Goal: Register for event/course

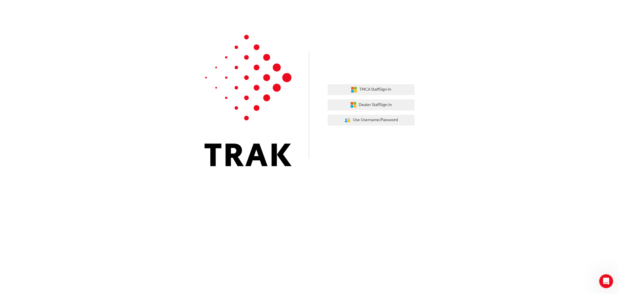
drag, startPoint x: 384, startPoint y: 149, endPoint x: 379, endPoint y: 150, distance: 4.8
click at [384, 149] on div "TMCA Staff Sign In Dealer Staff Sign In User Authentication Icon - Blue Person,…" at bounding box center [309, 87] width 619 height 175
click at [356, 103] on button "Dealer Staff Sign In" at bounding box center [371, 104] width 87 height 11
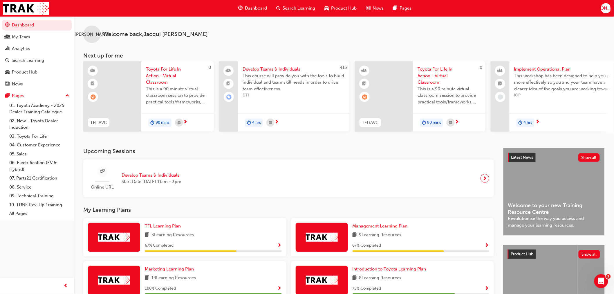
click at [163, 76] on span "Toyota For Life In Action - Virtual Classroom" at bounding box center [177, 76] width 63 height 20
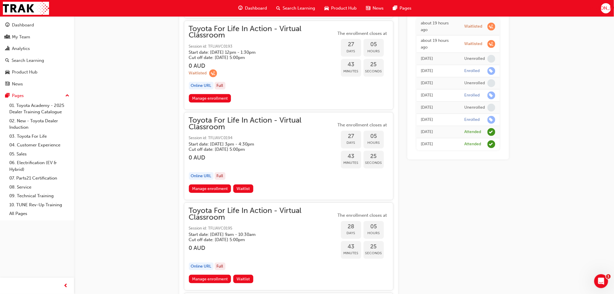
scroll to position [3792, 0]
click at [120, 154] on div "Toyota For Life In Action - Virtual Classroom Instructor led Stream: TFL 90 min…" at bounding box center [307, 214] width 614 height 8012
click at [479, 213] on div "about 19 hours ago Waitlisted about 19 hours ago Waitlisted Thu 31 Jul 2025 Une…" at bounding box center [458, 223] width 102 height 7927
click at [529, 131] on div "Toyota For Life In Action - Virtual Classroom Instructor led Stream: TFL 90 min…" at bounding box center [307, 214] width 614 height 8012
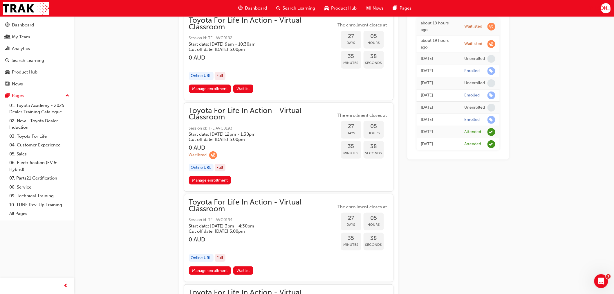
scroll to position [3663, 0]
